Goal: Navigation & Orientation: Find specific page/section

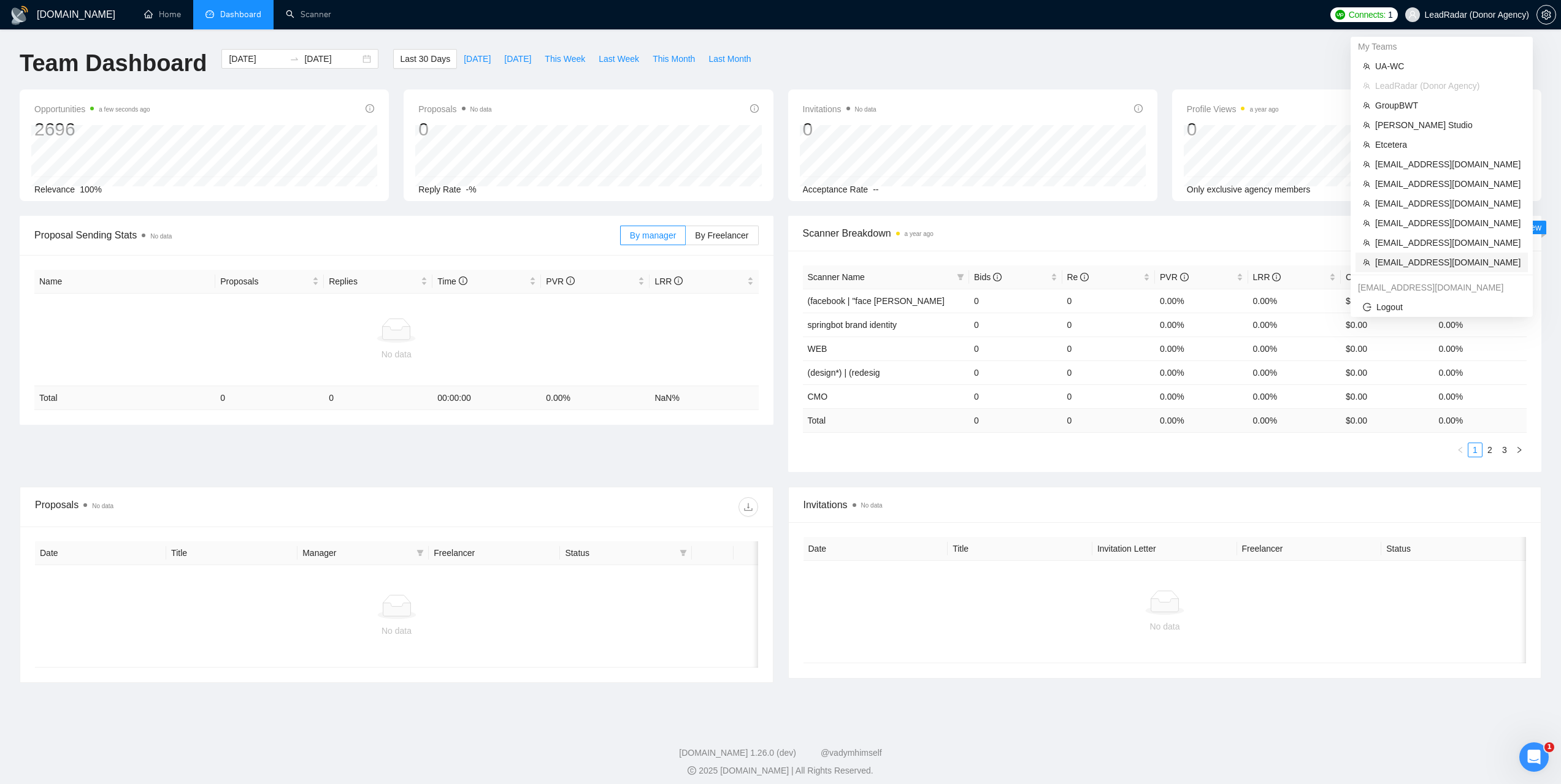
click at [1426, 264] on span "[EMAIL_ADDRESS][DOMAIN_NAME]" at bounding box center [1448, 262] width 145 height 13
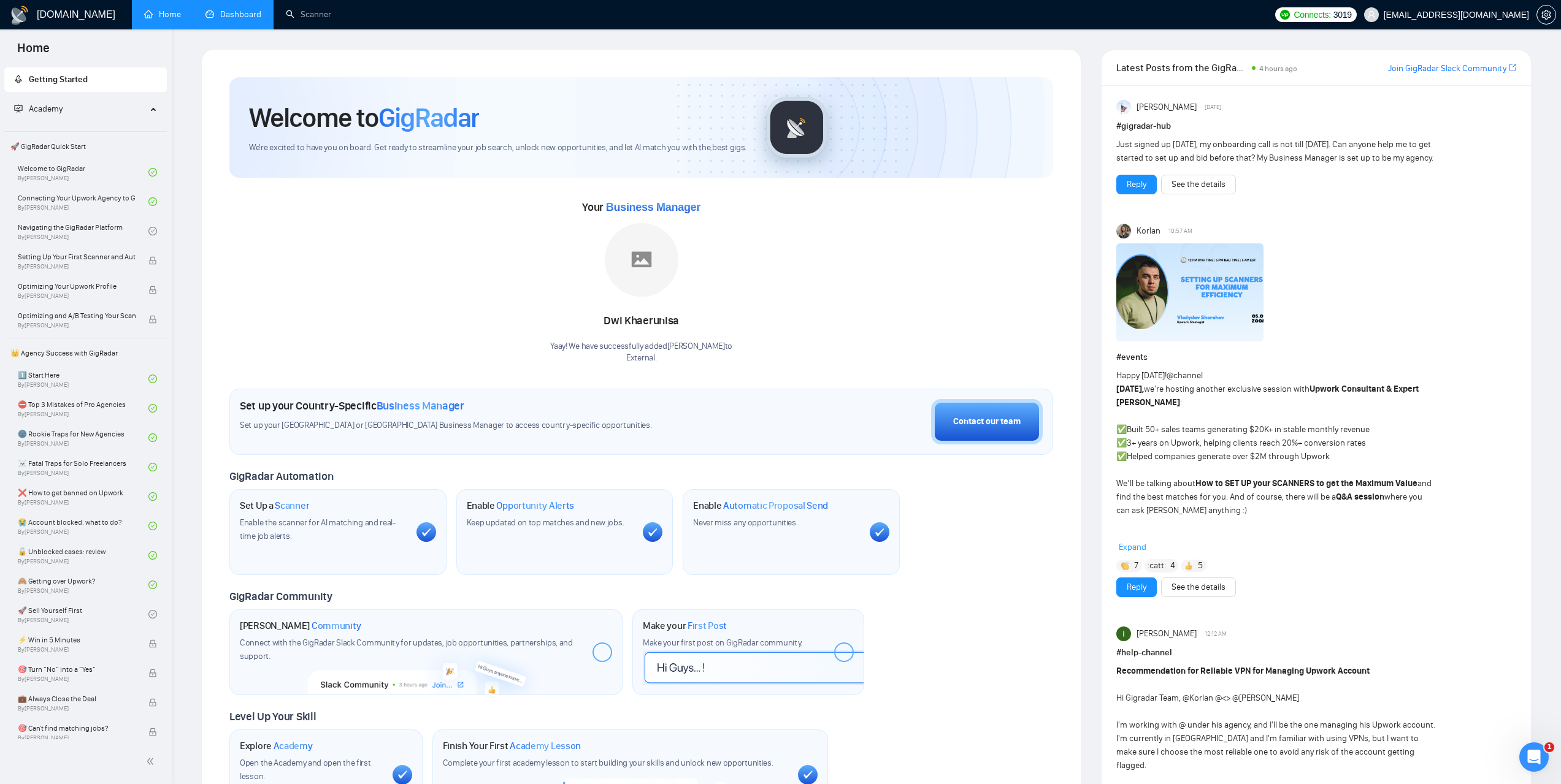
click at [250, 9] on link "Dashboard" at bounding box center [234, 14] width 56 height 10
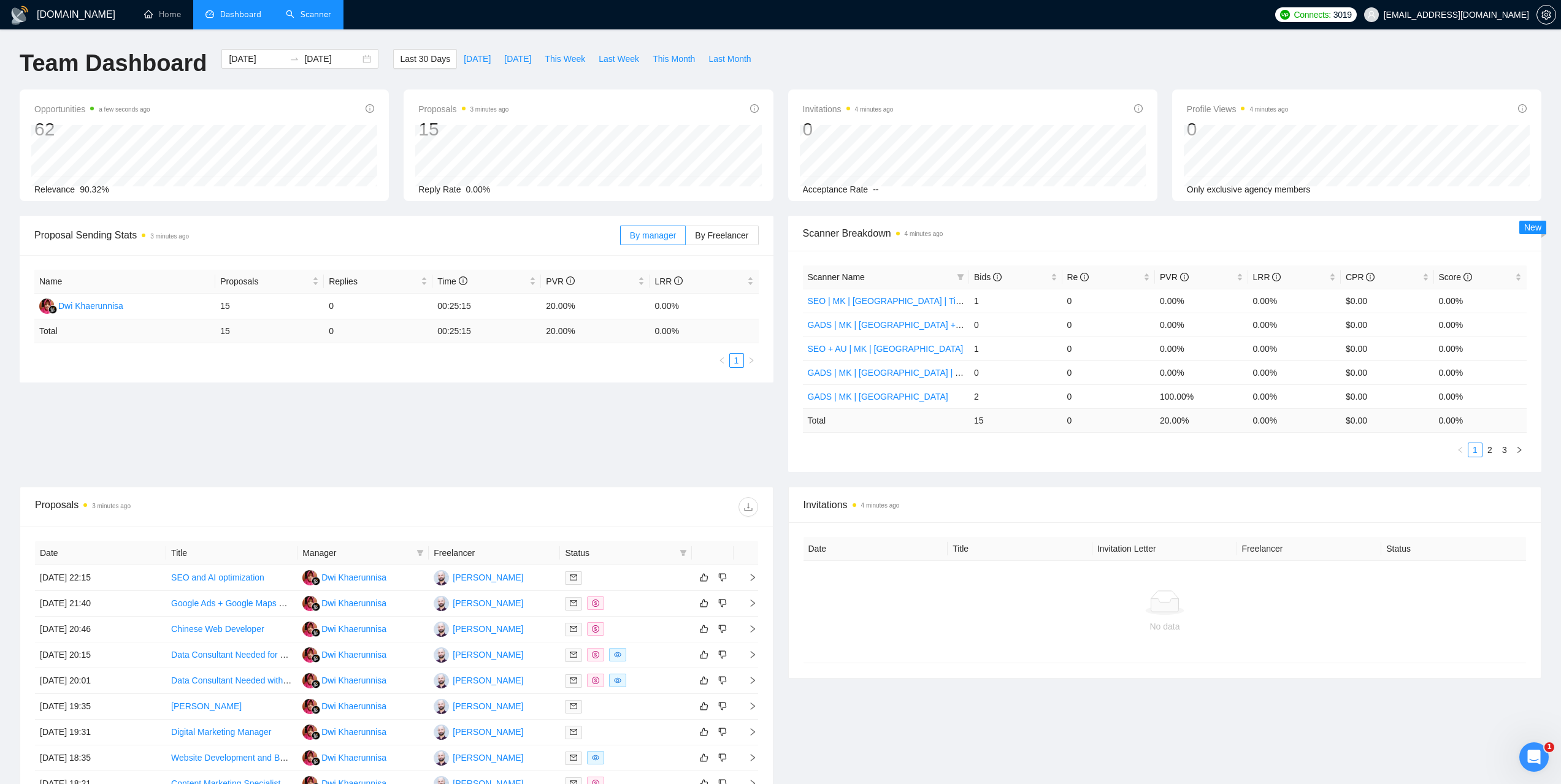
click at [328, 15] on link "Scanner" at bounding box center [308, 14] width 46 height 10
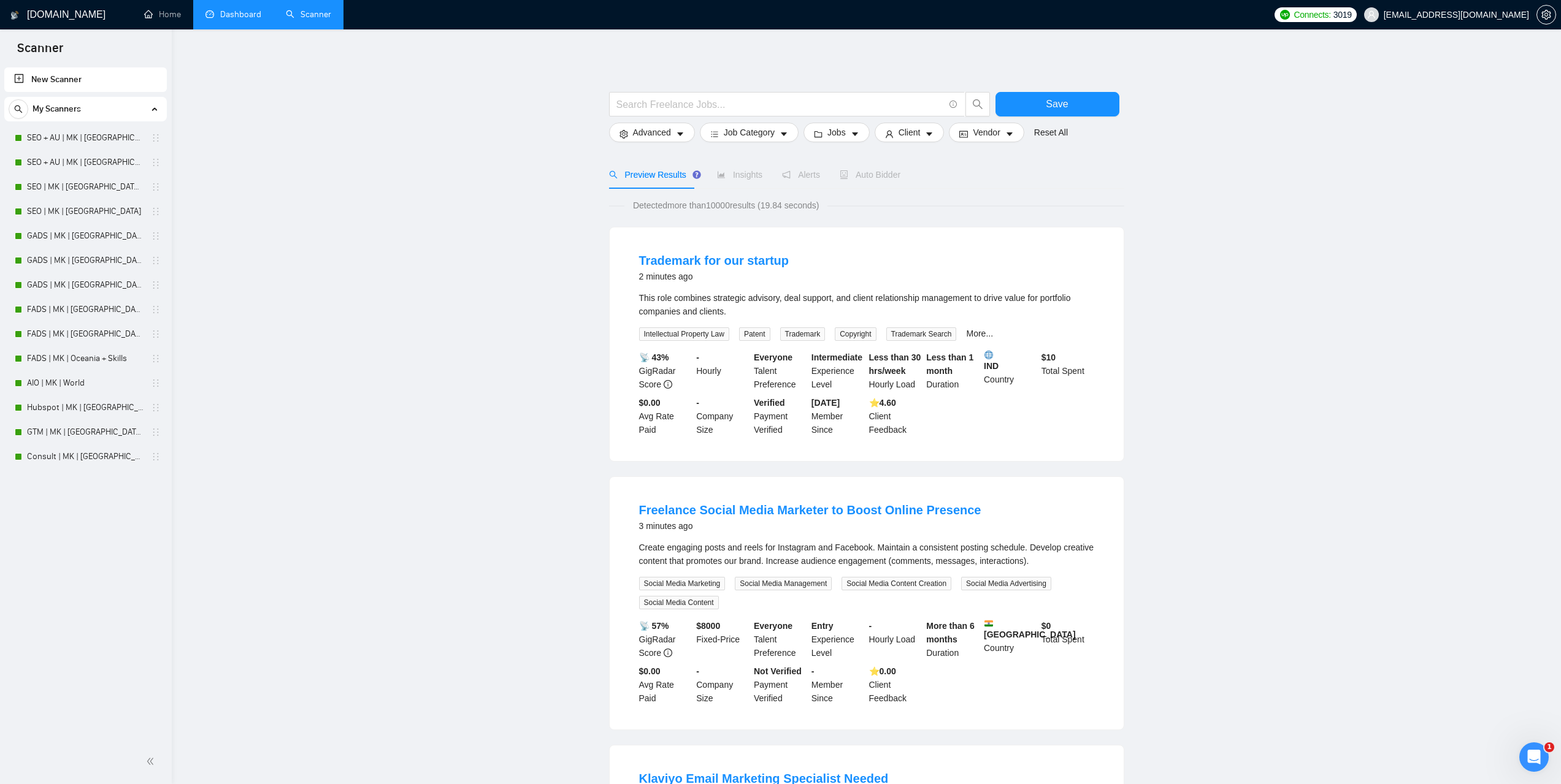
click at [240, 15] on link "Dashboard" at bounding box center [234, 14] width 56 height 10
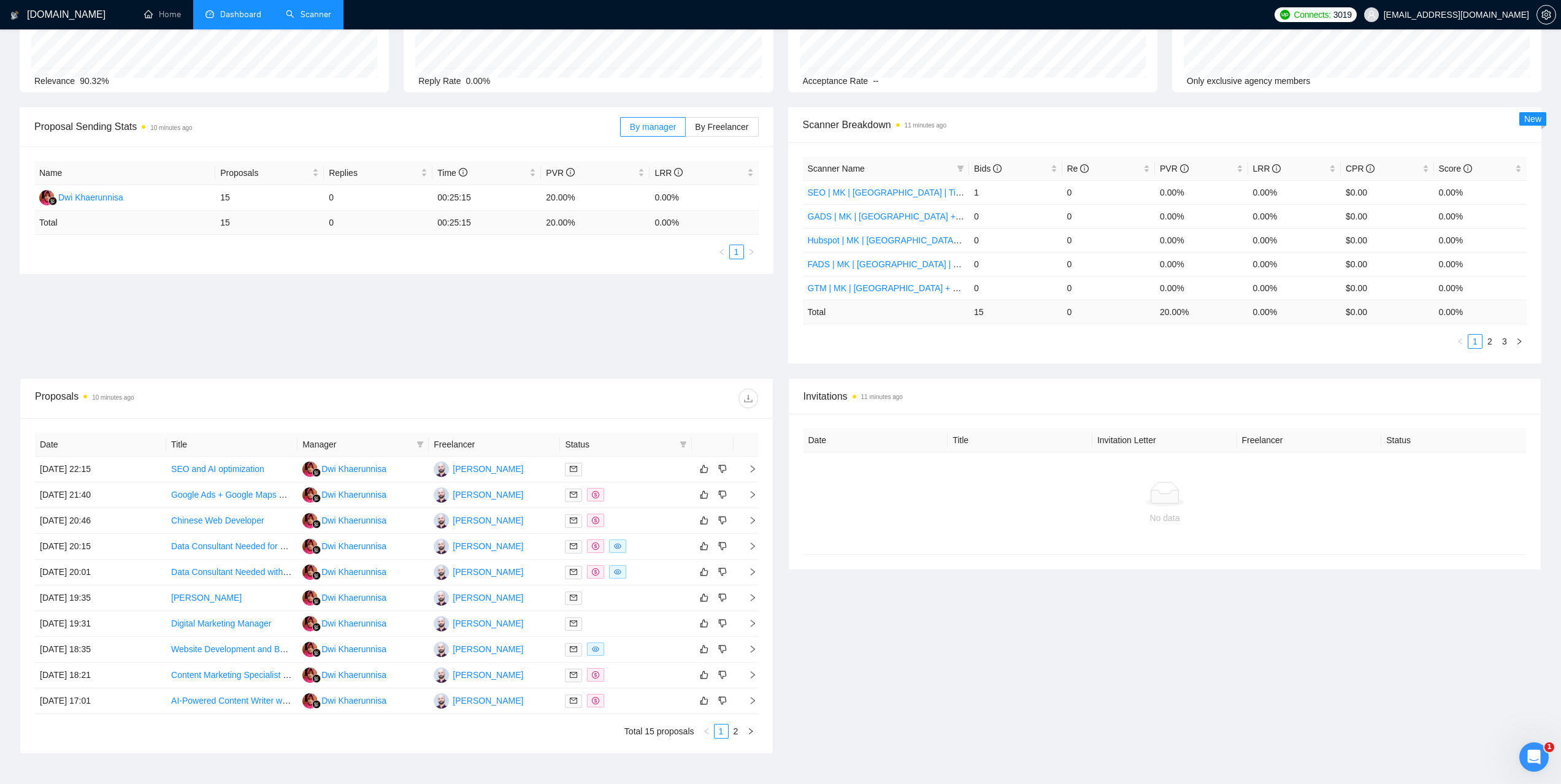
scroll to position [123, 0]
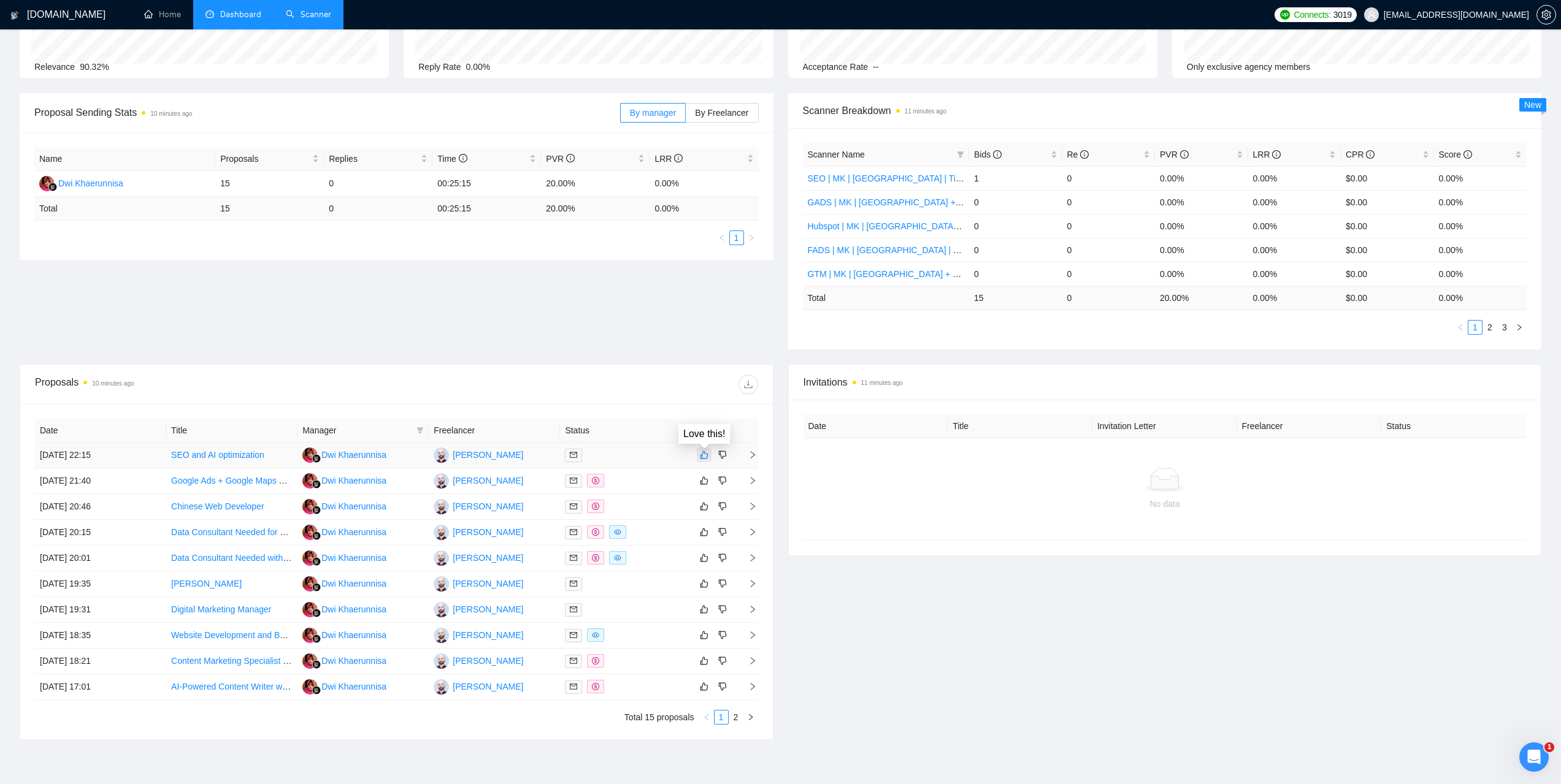
click at [707, 453] on icon "like" at bounding box center [704, 455] width 8 height 9
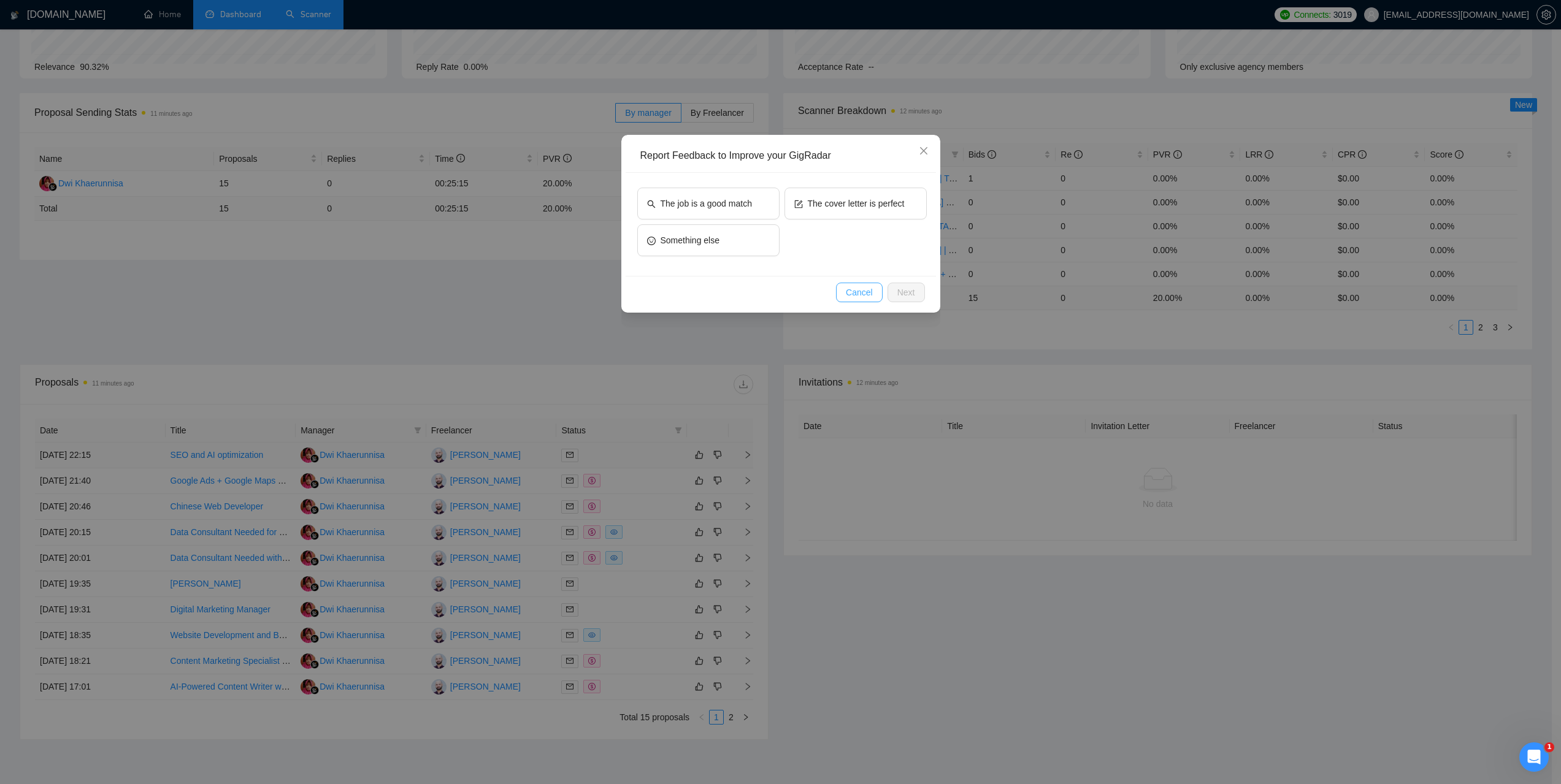
click at [864, 291] on span "Cancel" at bounding box center [859, 292] width 27 height 13
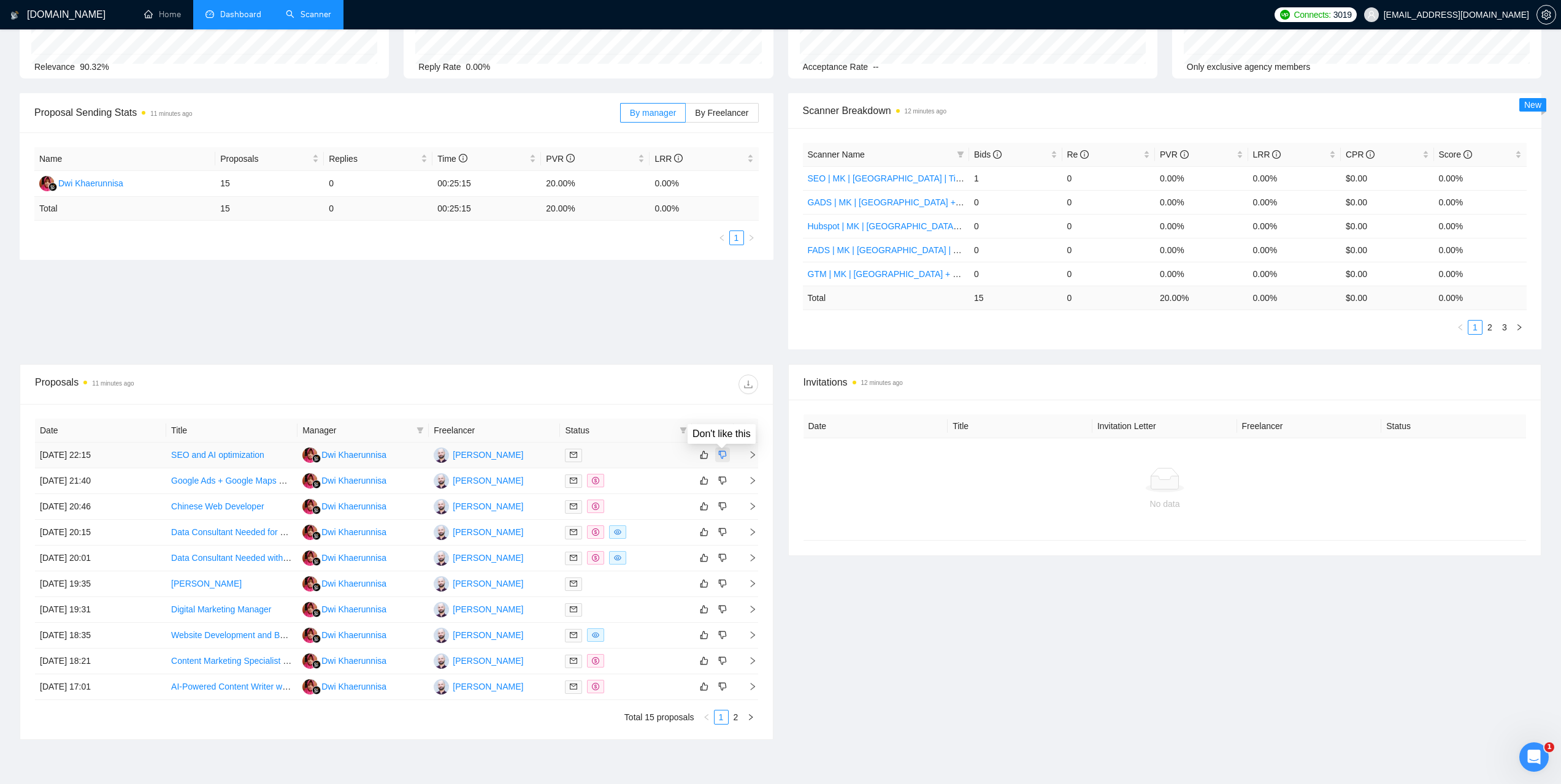
click at [724, 450] on icon "dislike" at bounding box center [722, 455] width 8 height 9
